Goal: Task Accomplishment & Management: Use online tool/utility

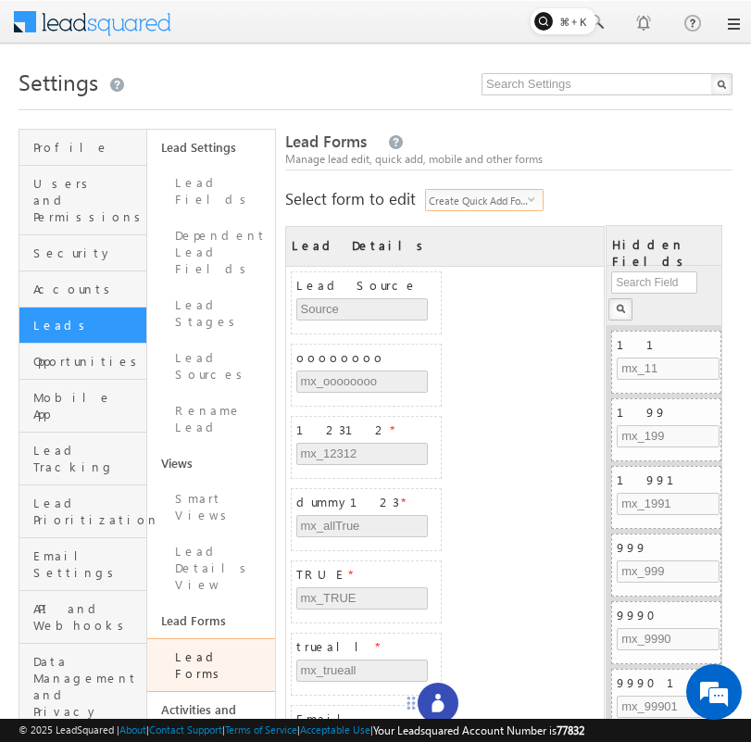
click at [448, 204] on span "Create Quick Add Form" at bounding box center [477, 200] width 102 height 20
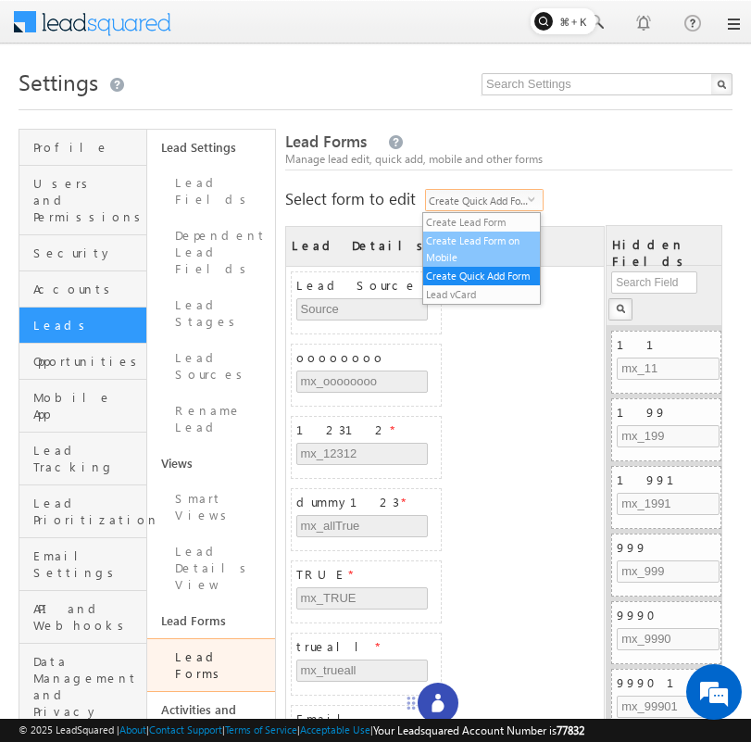
click at [467, 232] on li "Create Lead Form on Mobile" at bounding box center [481, 249] width 117 height 35
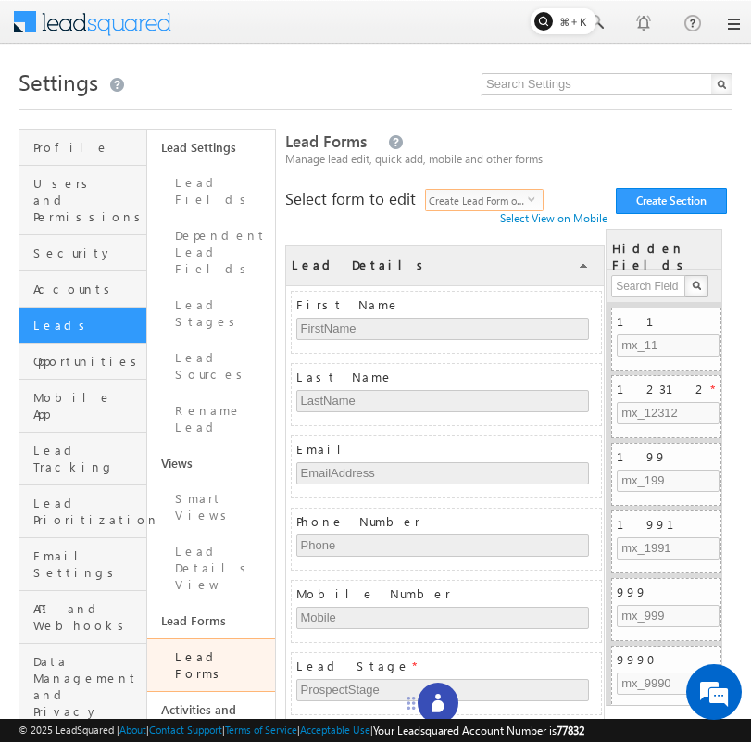
click at [464, 207] on span "Create Lead Form on Mobile" at bounding box center [477, 200] width 102 height 20
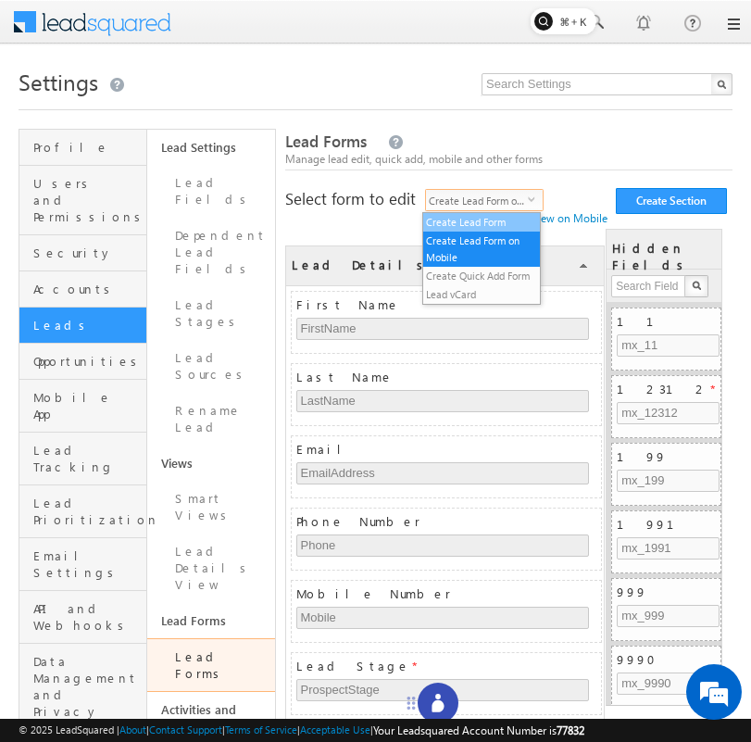
click at [458, 220] on li "Create Lead Form" at bounding box center [481, 222] width 117 height 19
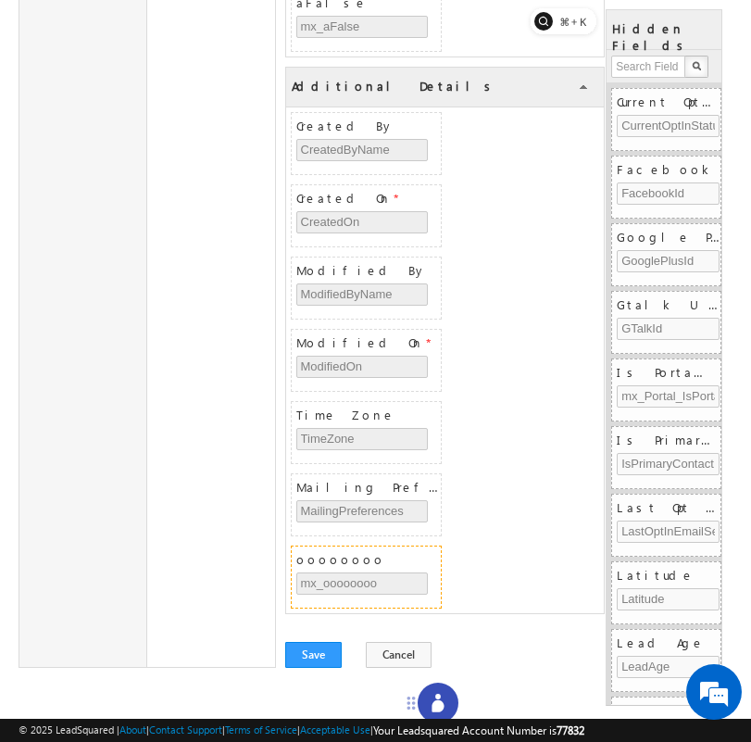
scroll to position [6620, 0]
click at [320, 649] on button "Save" at bounding box center [313, 655] width 56 height 26
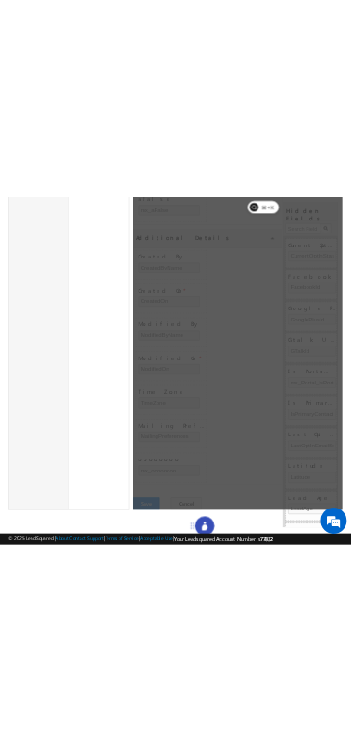
scroll to position [0, 0]
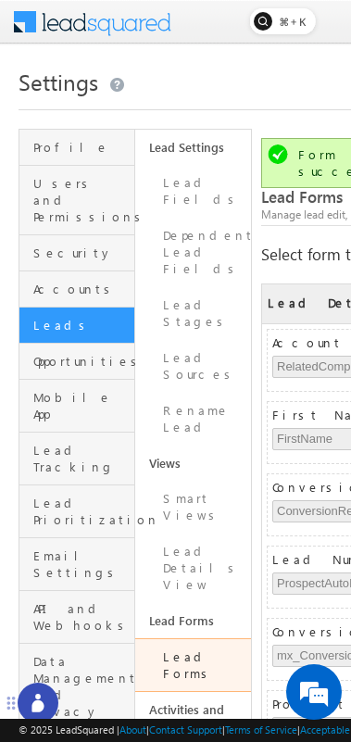
click at [169, 638] on link "Lead Forms" at bounding box center [193, 665] width 116 height 54
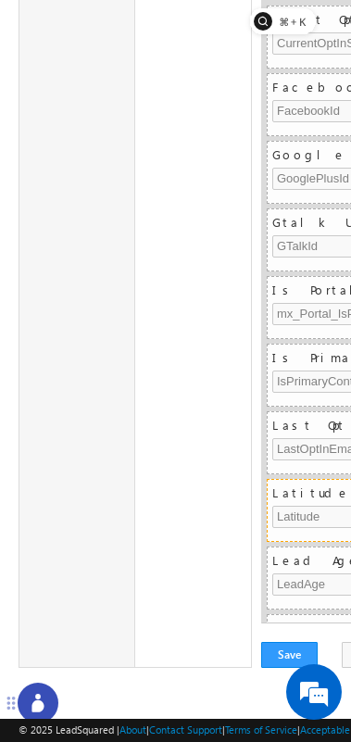
scroll to position [668, 0]
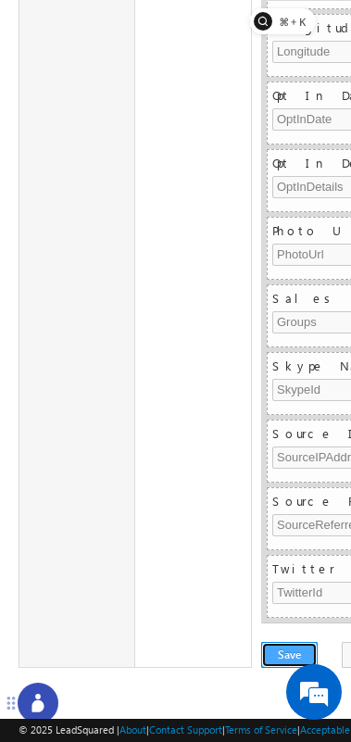
click at [273, 655] on button "Save" at bounding box center [289, 655] width 56 height 26
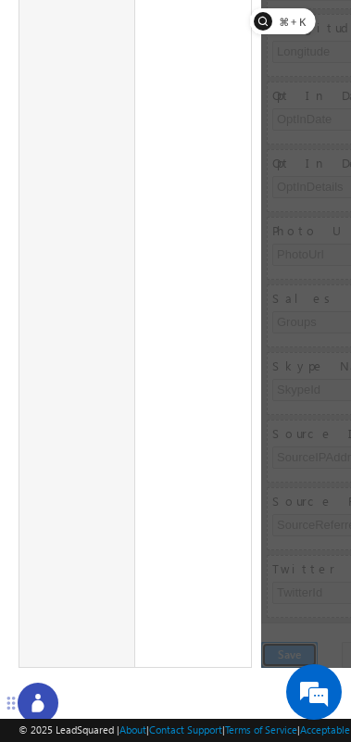
scroll to position [0, 0]
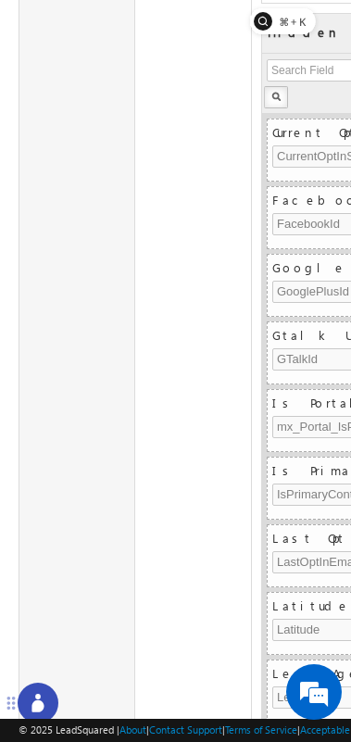
scroll to position [7343, 0]
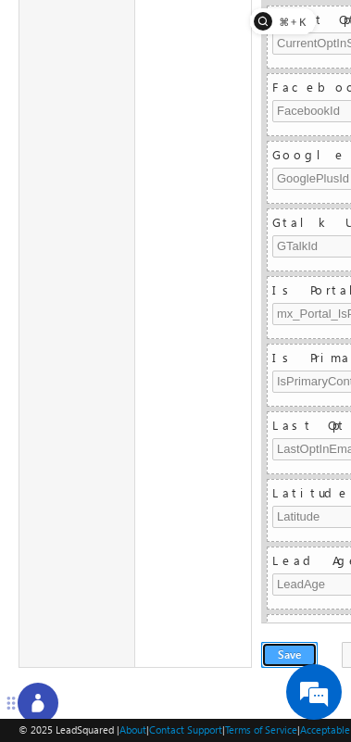
click at [274, 644] on button "Save" at bounding box center [289, 655] width 56 height 26
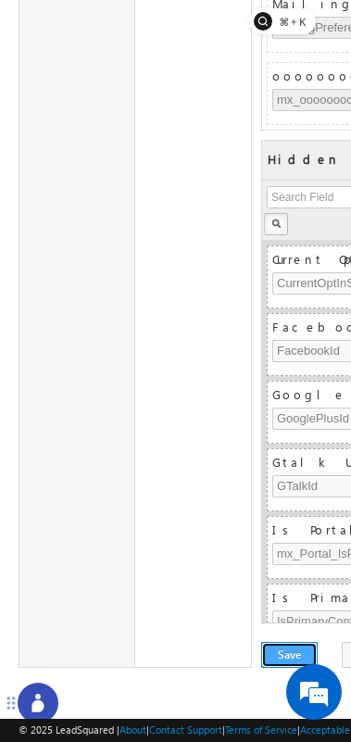
scroll to position [0, 0]
